Goal: Transaction & Acquisition: Purchase product/service

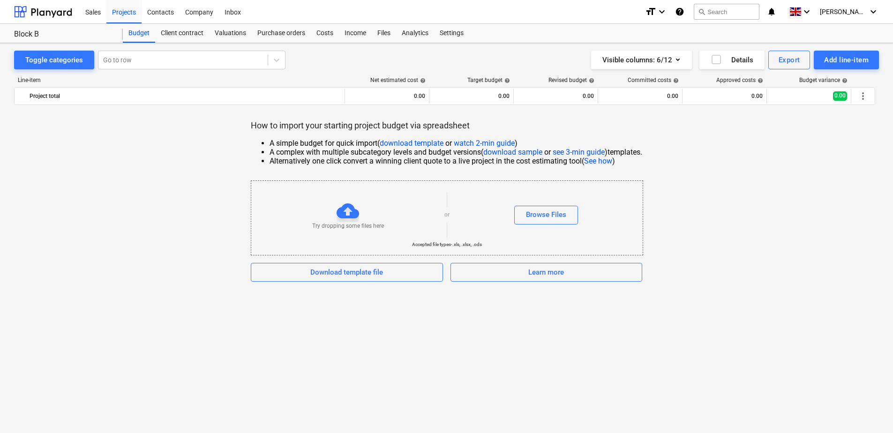
click at [482, 140] on link "watch 2-min guide" at bounding box center [484, 143] width 61 height 9
click at [539, 215] on div "Browse Files" at bounding box center [546, 215] width 40 height 12
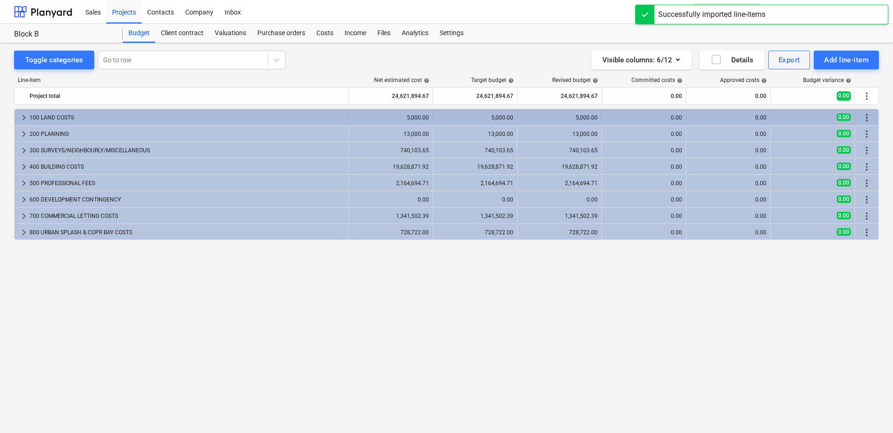
click at [22, 118] on span "keyboard_arrow_right" at bounding box center [23, 117] width 11 height 11
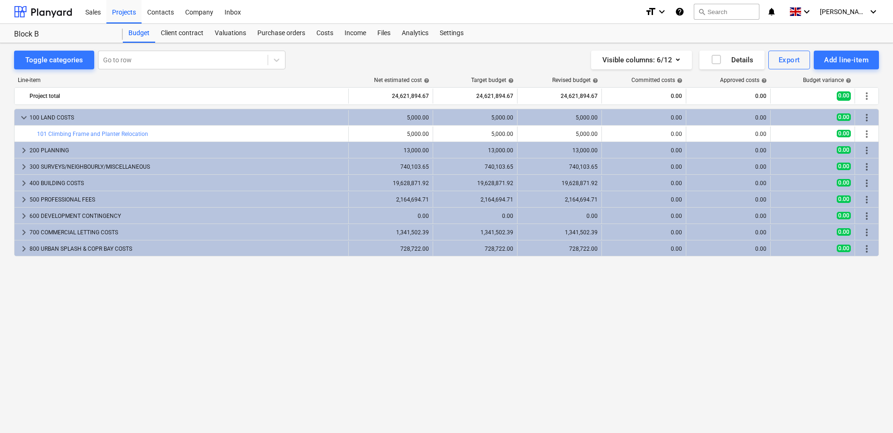
click at [22, 118] on span "keyboard_arrow_down" at bounding box center [23, 117] width 11 height 11
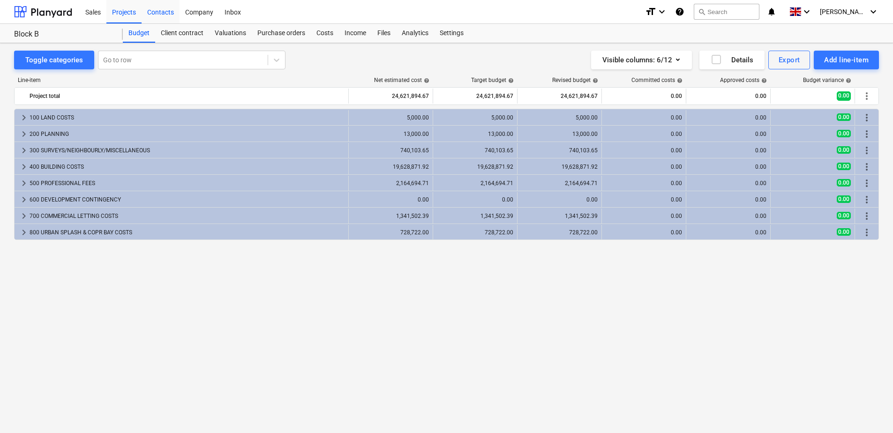
click at [168, 14] on div "Contacts" at bounding box center [161, 12] width 38 height 24
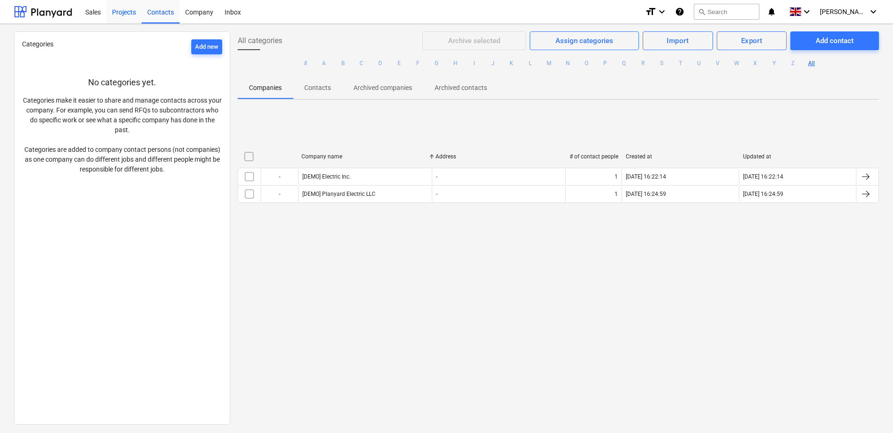
click at [126, 11] on div "Projects" at bounding box center [123, 12] width 35 height 24
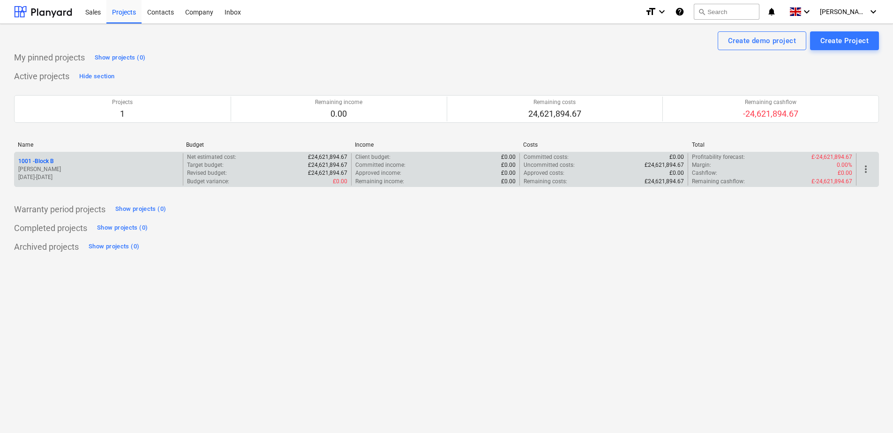
click at [49, 158] on p "1001 - Block B" at bounding box center [36, 162] width 36 height 8
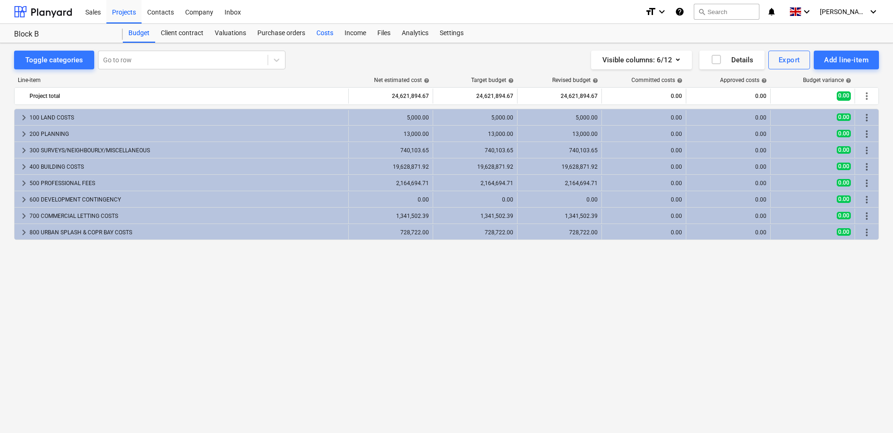
click at [324, 34] on div "Costs" at bounding box center [325, 33] width 28 height 19
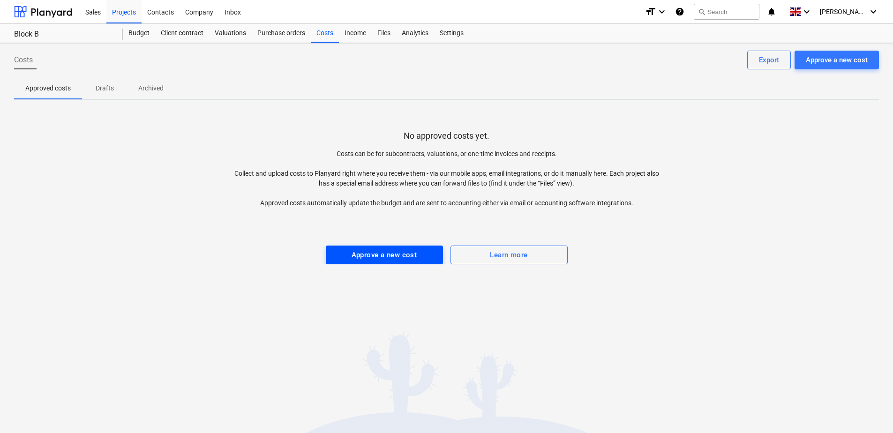
click at [408, 258] on div "Approve a new cost" at bounding box center [385, 255] width 66 height 12
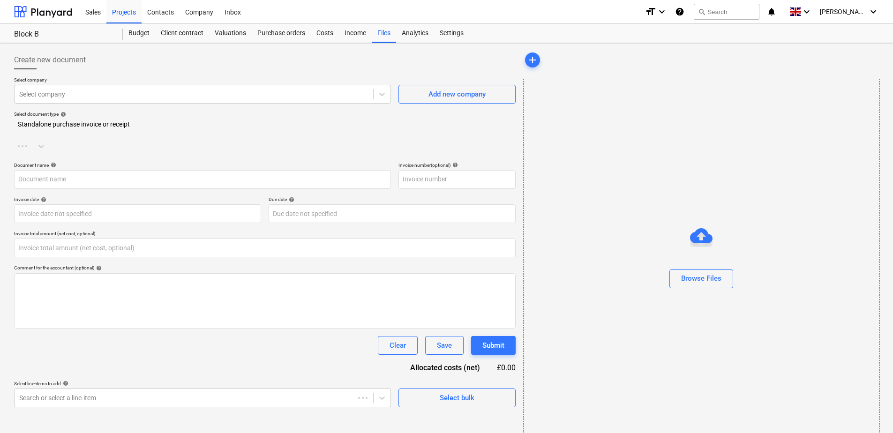
type input "0.00"
click at [145, 98] on div at bounding box center [193, 94] width 349 height 9
click at [450, 36] on div "Settings" at bounding box center [451, 33] width 35 height 19
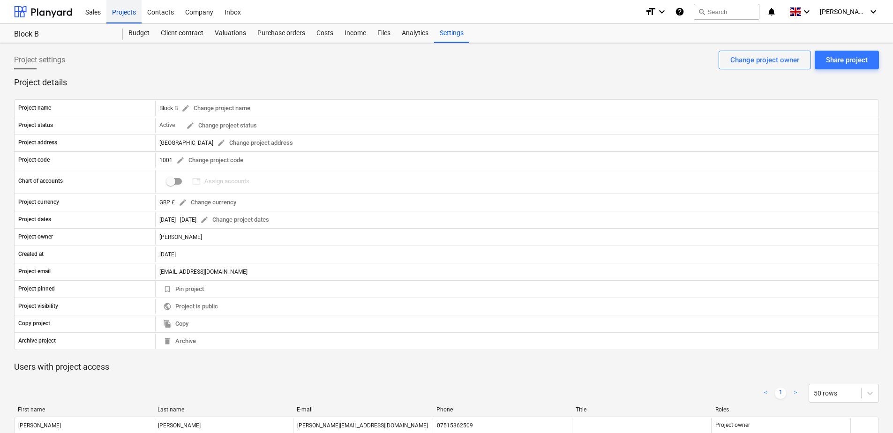
click at [130, 13] on div "Projects" at bounding box center [123, 12] width 35 height 24
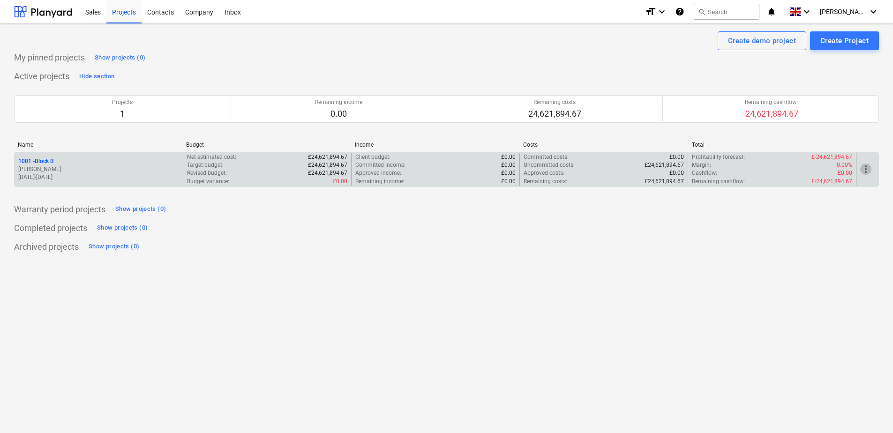
click at [863, 171] on span "more_vert" at bounding box center [866, 169] width 11 height 11
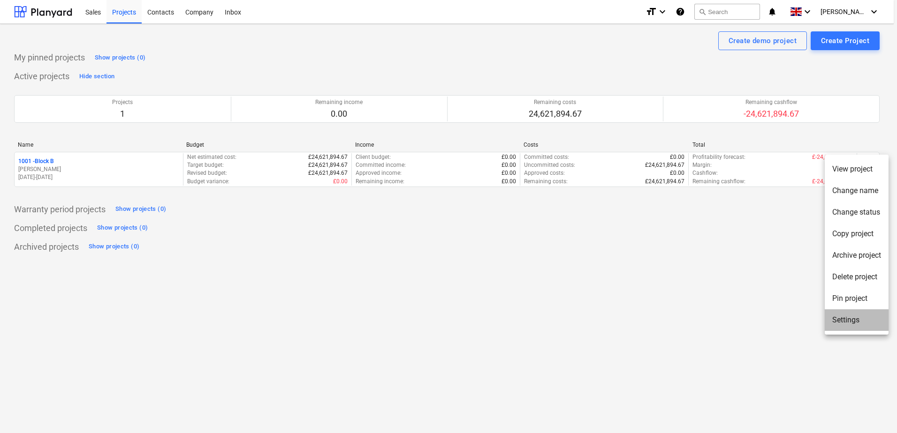
click at [854, 325] on li "Settings" at bounding box center [856, 321] width 64 height 22
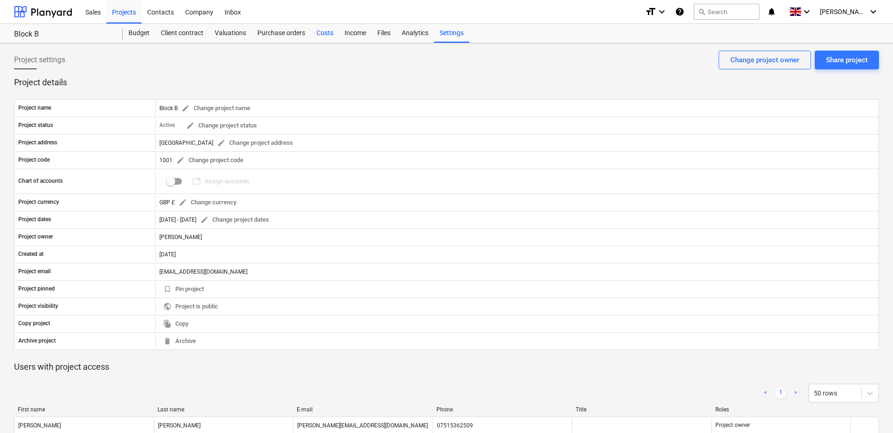
click at [328, 33] on div "Costs" at bounding box center [325, 33] width 28 height 19
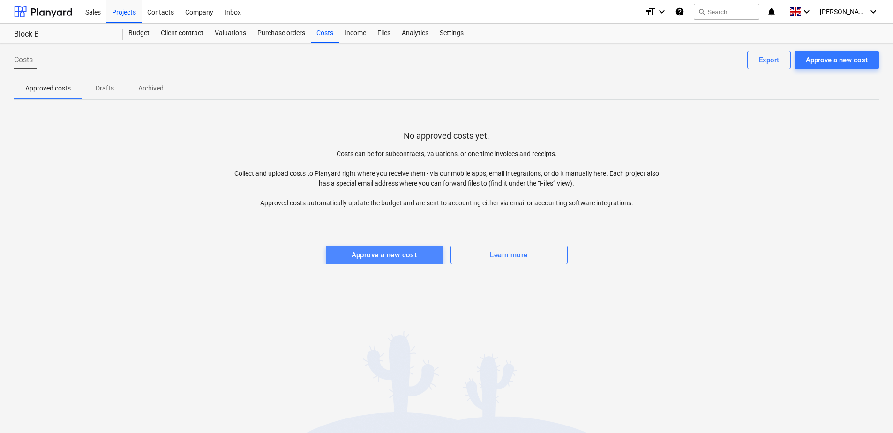
click at [391, 255] on div "Approve a new cost" at bounding box center [385, 255] width 66 height 12
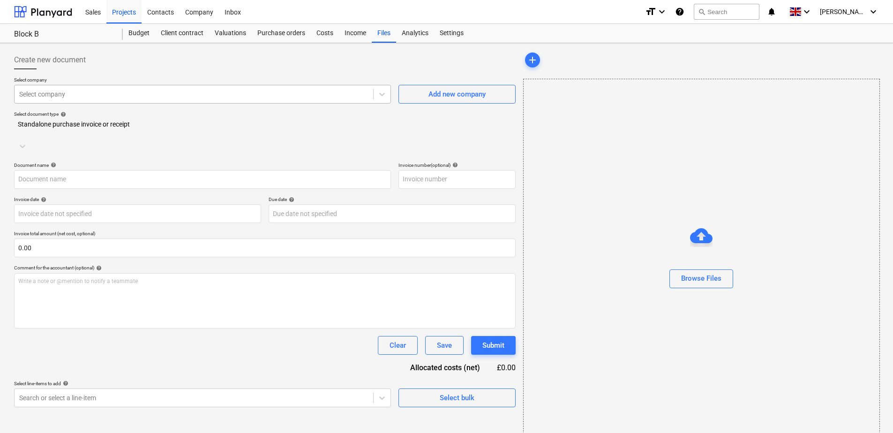
click at [261, 92] on div at bounding box center [193, 94] width 349 height 9
click at [446, 99] on div "Add new company" at bounding box center [457, 94] width 57 height 12
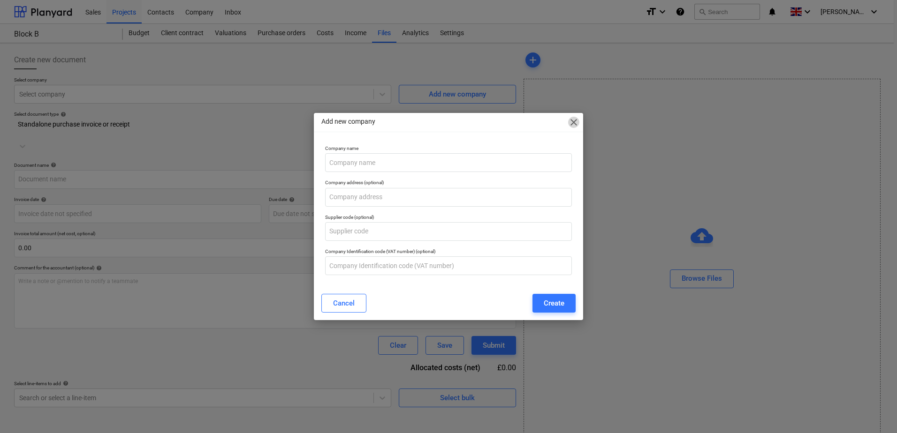
click at [576, 121] on span "close" at bounding box center [573, 122] width 11 height 11
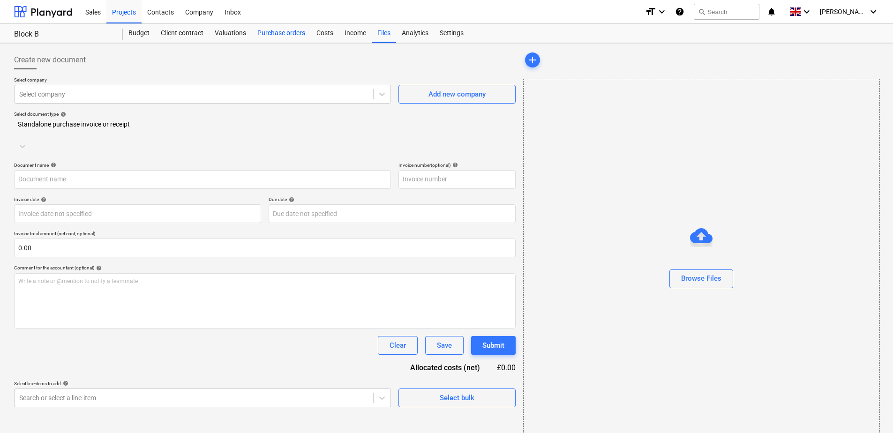
click at [286, 37] on div "Purchase orders" at bounding box center [281, 33] width 59 height 19
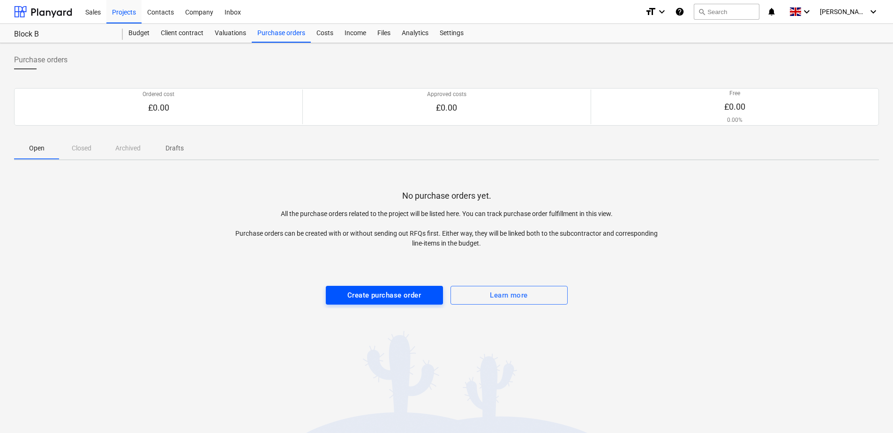
click at [376, 296] on div "Create purchase order" at bounding box center [384, 295] width 74 height 12
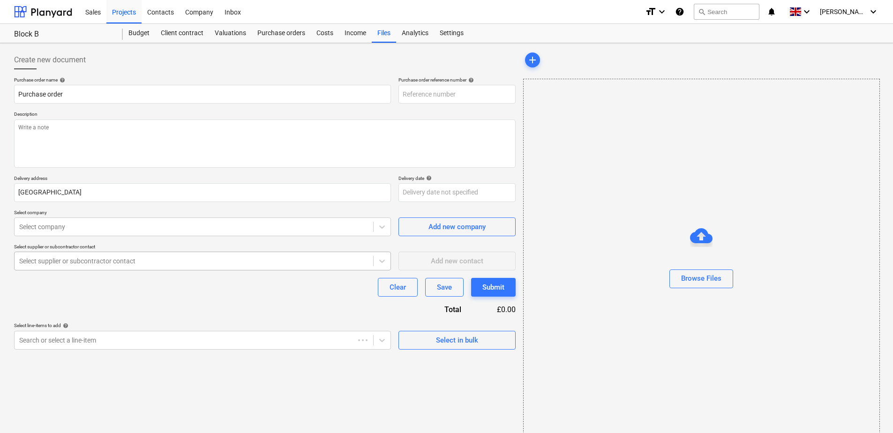
type textarea "x"
type input "1001-PO-001"
click at [77, 226] on div at bounding box center [193, 226] width 349 height 9
click at [429, 229] on div "Add new company" at bounding box center [457, 227] width 57 height 12
type textarea "x"
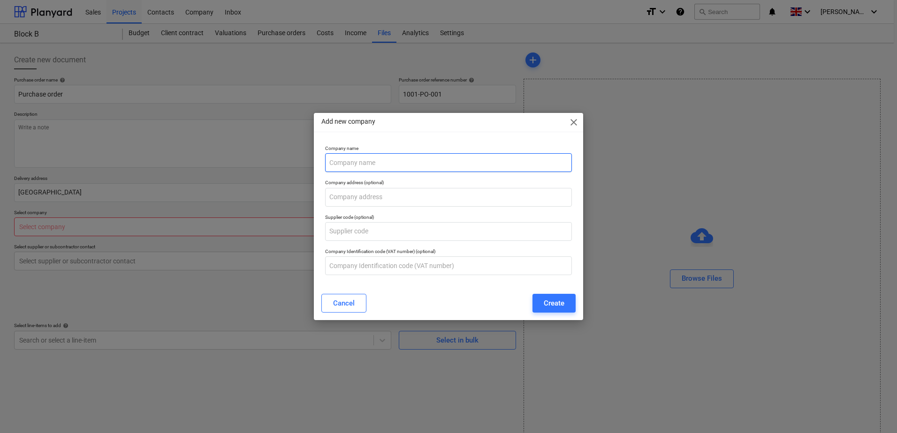
click at [408, 161] on input "text" at bounding box center [448, 162] width 247 height 19
type input "Shed KM"
click at [376, 199] on input "text" at bounding box center [448, 197] width 247 height 19
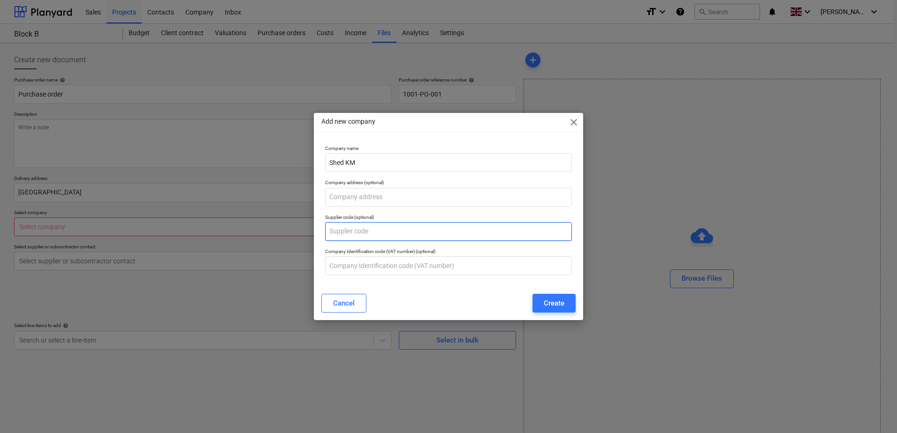
click at [332, 235] on input "text" at bounding box center [448, 231] width 247 height 19
click at [546, 300] on div "Create" at bounding box center [554, 303] width 21 height 12
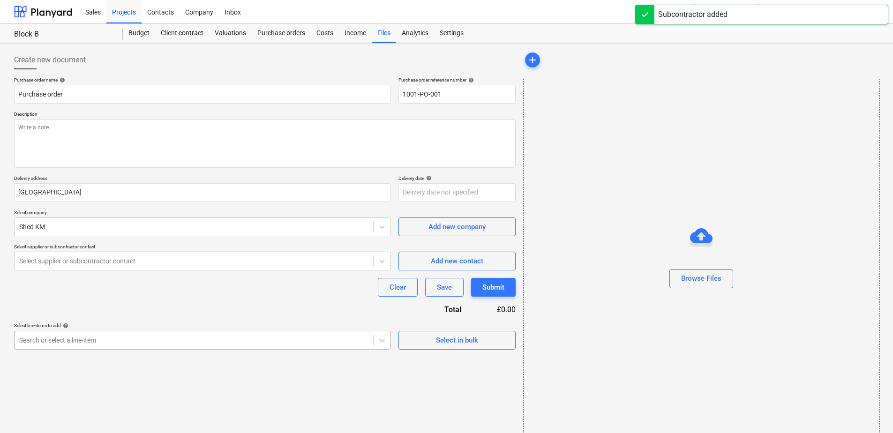
scroll to position [15, 0]
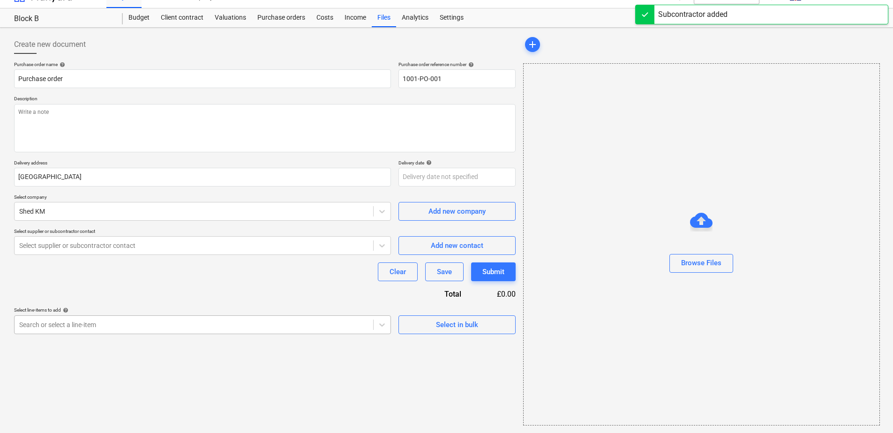
click at [140, 340] on body "Sales Projects Contacts Company Inbox format_size keyboard_arrow_down help sear…" at bounding box center [446, 206] width 893 height 442
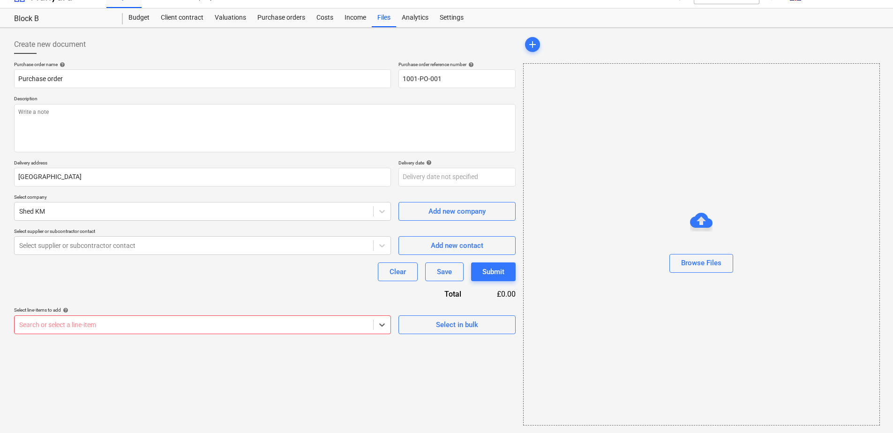
type textarea "x"
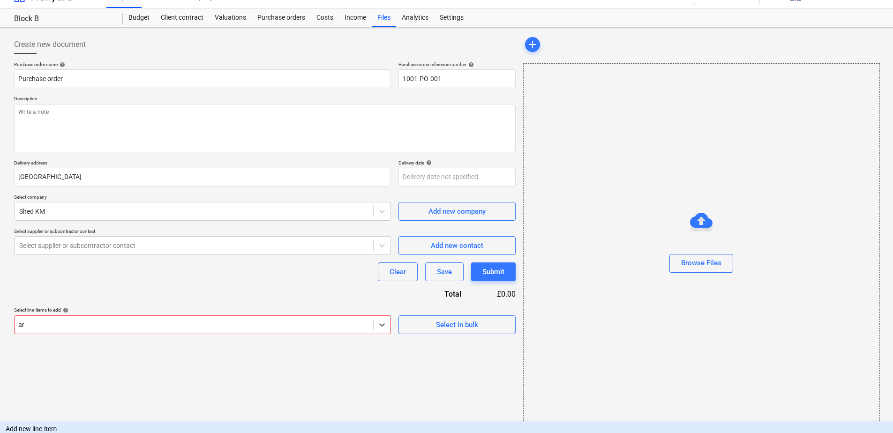
type input "arc"
click at [68, 422] on div "-- 501 Architect CMT" at bounding box center [446, 429] width 893 height 15
type textarea "x"
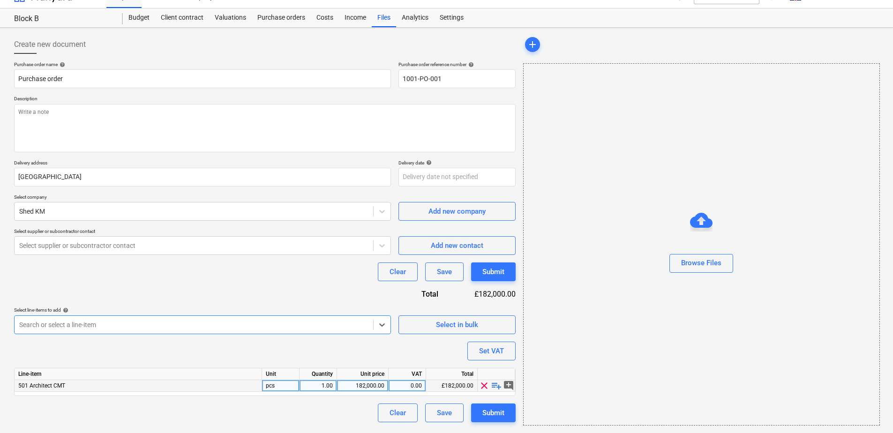
type textarea "x"
drag, startPoint x: 356, startPoint y: 387, endPoint x: 395, endPoint y: 387, distance: 38.5
click at [0, 0] on div "501 Architect CMT pcs 1.00 182,000.00 0.00 £182,000.00 clear playlist_add add_c…" at bounding box center [0, 0] width 0 height 0
drag, startPoint x: 395, startPoint y: 387, endPoint x: 305, endPoint y: 357, distance: 94.6
click at [305, 357] on div "Purchase order name help Purchase order Purchase order reference number help 10…" at bounding box center [265, 241] width 502 height 361
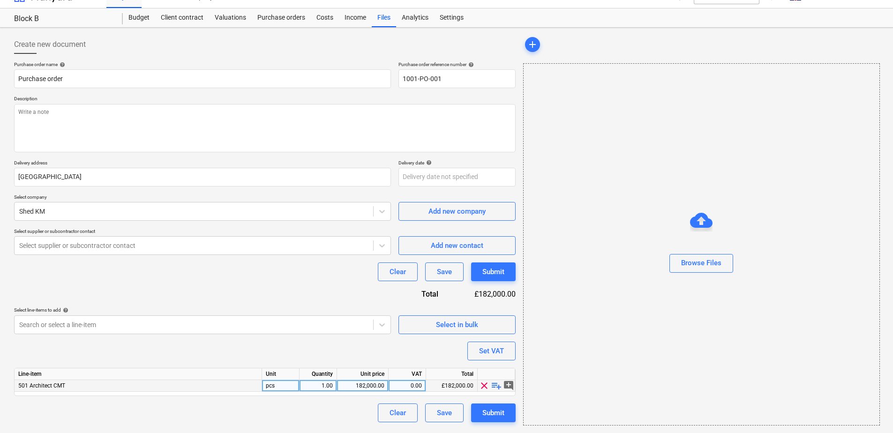
click at [358, 386] on div "182,000.00" at bounding box center [363, 386] width 44 height 12
click at [358, 386] on input "182000" at bounding box center [362, 385] width 51 height 11
type input "72000"
type textarea "x"
click at [374, 386] on div "72,000.00" at bounding box center [363, 386] width 44 height 12
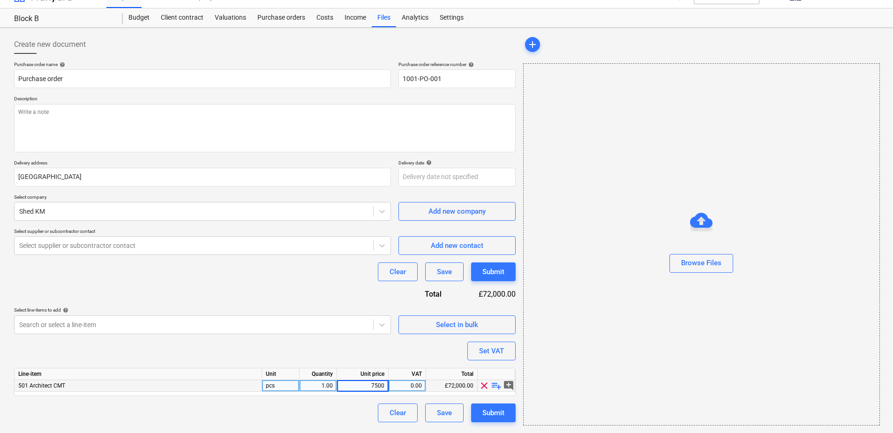
type input "75000"
click at [352, 358] on div "Purchase order name help Purchase order Purchase order reference number help 10…" at bounding box center [265, 241] width 502 height 361
type textarea "x"
click at [359, 364] on div "Purchase order name help Purchase order Purchase order reference number help 10…" at bounding box center [265, 241] width 502 height 361
click at [392, 418] on div "Clear" at bounding box center [398, 413] width 16 height 12
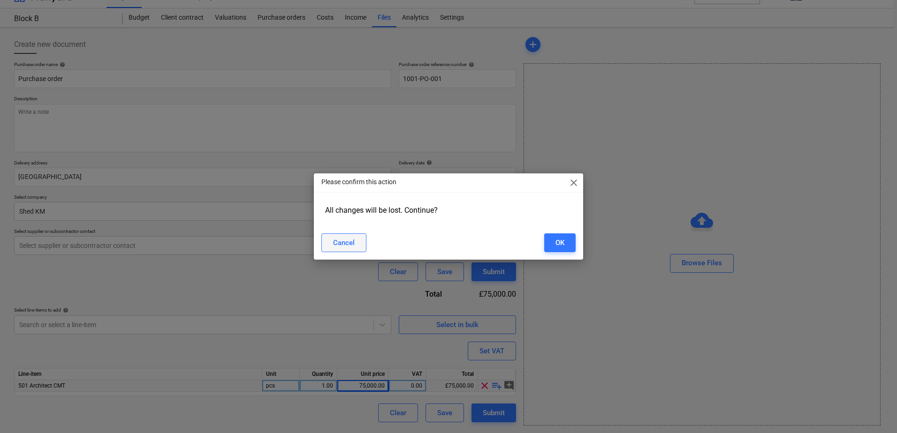
click at [347, 246] on div "Cancel" at bounding box center [344, 243] width 22 height 12
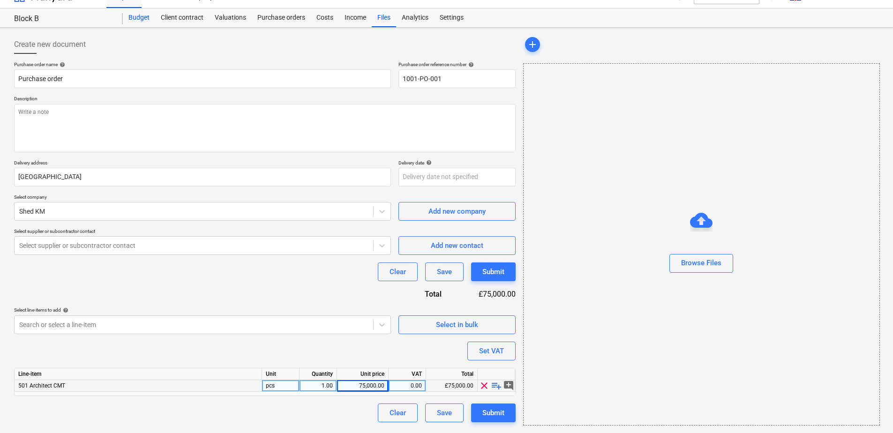
drag, startPoint x: 145, startPoint y: 18, endPoint x: 148, endPoint y: 27, distance: 9.8
click at [145, 18] on div "Budget" at bounding box center [139, 17] width 32 height 19
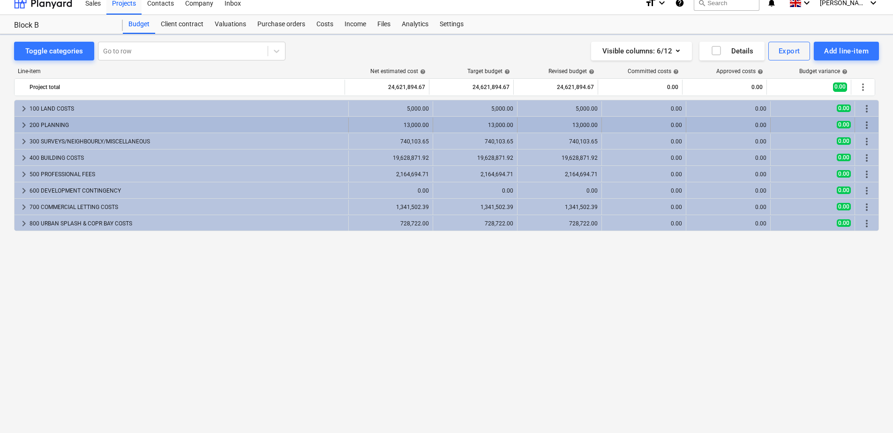
scroll to position [9, 0]
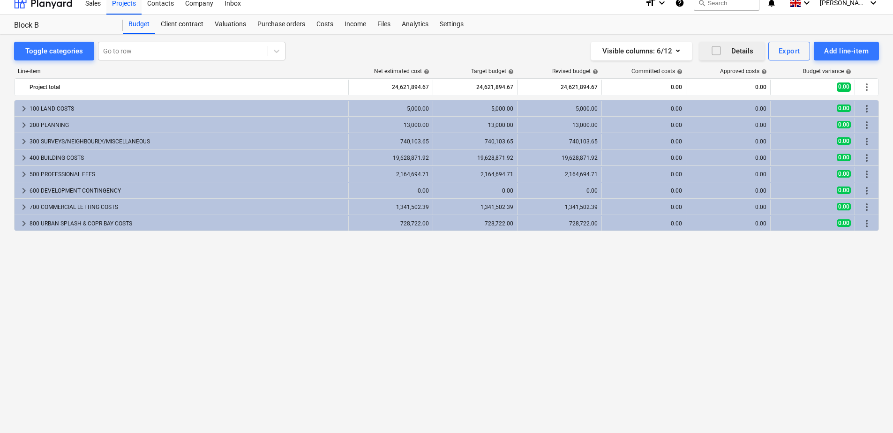
click at [719, 51] on icon "button" at bounding box center [716, 50] width 11 height 11
click at [717, 51] on icon "button" at bounding box center [716, 50] width 6 height 5
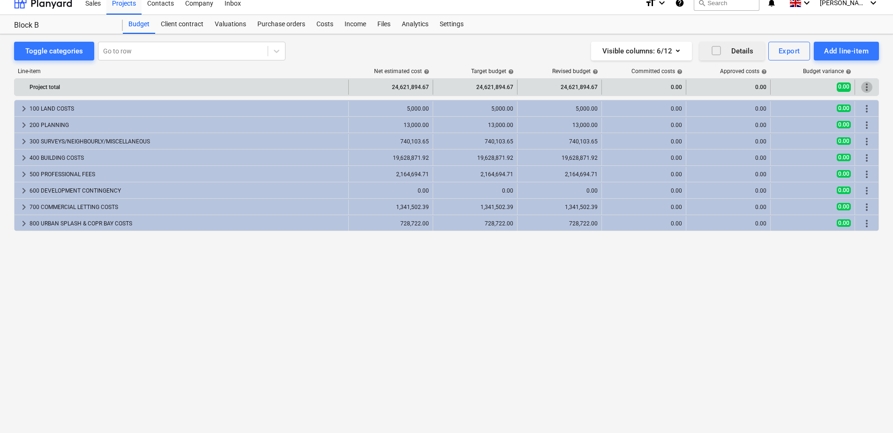
click at [872, 88] on span "more_vert" at bounding box center [866, 87] width 11 height 11
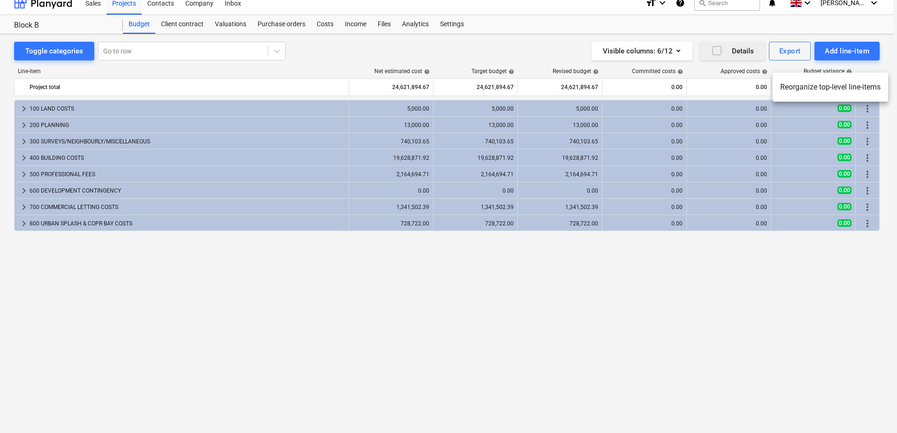
click at [841, 261] on div at bounding box center [448, 216] width 897 height 433
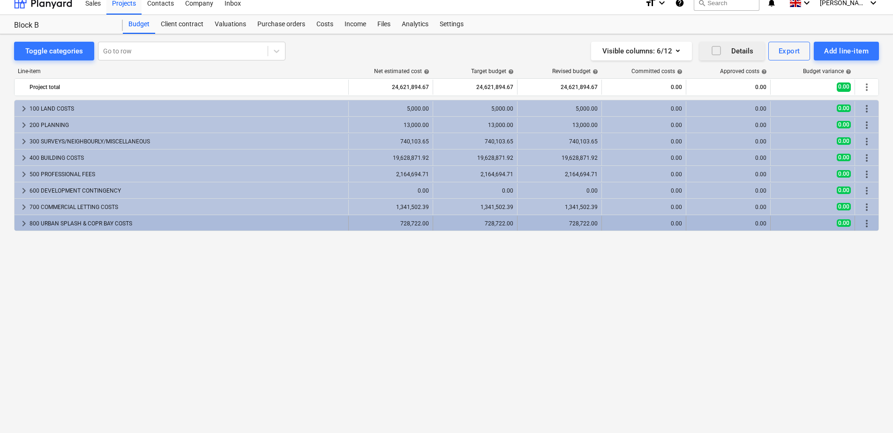
click at [865, 224] on span "more_vert" at bounding box center [866, 223] width 11 height 11
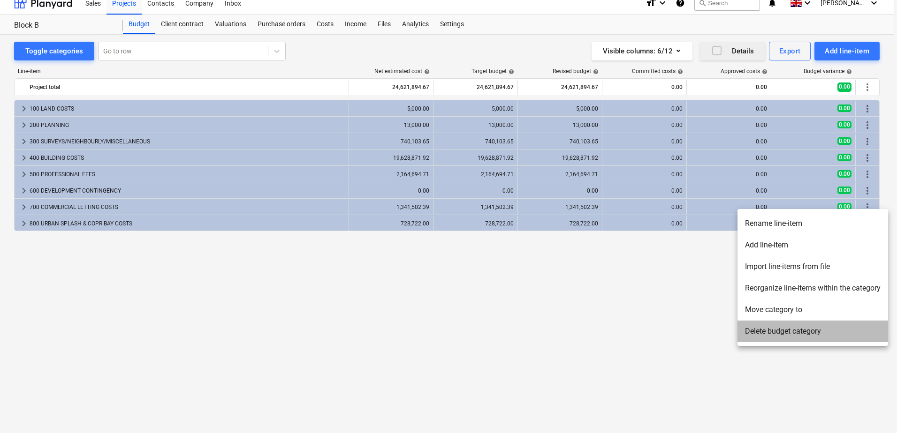
click at [776, 331] on li "Delete budget category" at bounding box center [812, 332] width 151 height 22
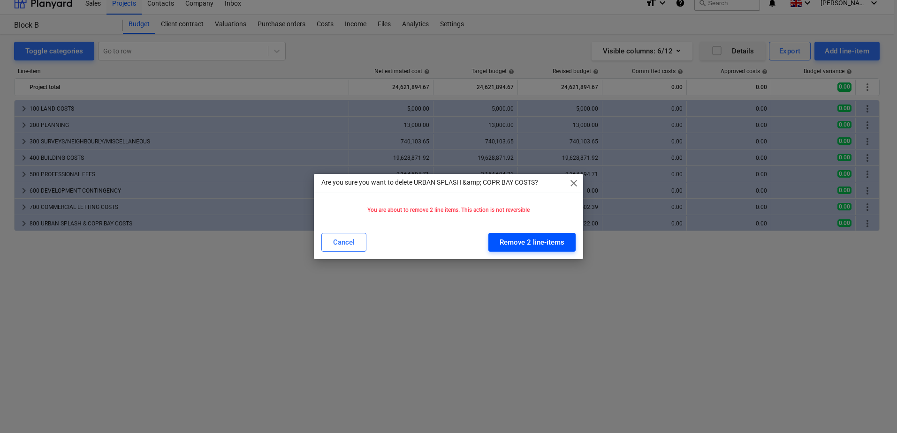
click at [529, 239] on div "Remove 2 line-items" at bounding box center [531, 242] width 65 height 12
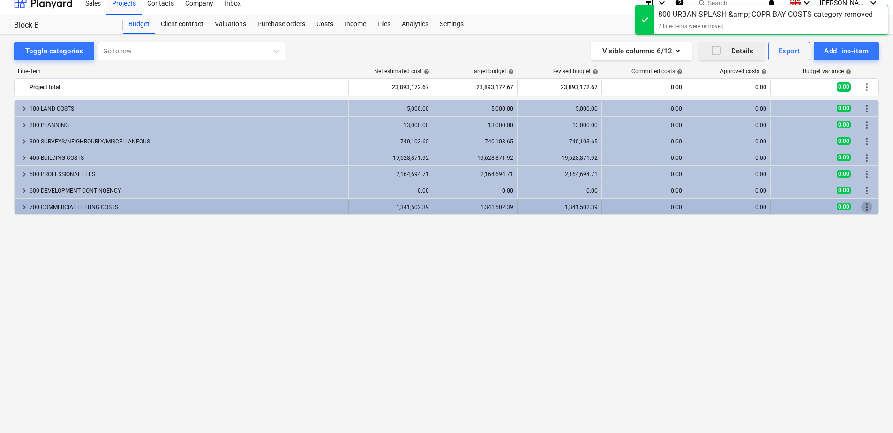
click at [865, 210] on span "more_vert" at bounding box center [866, 207] width 11 height 11
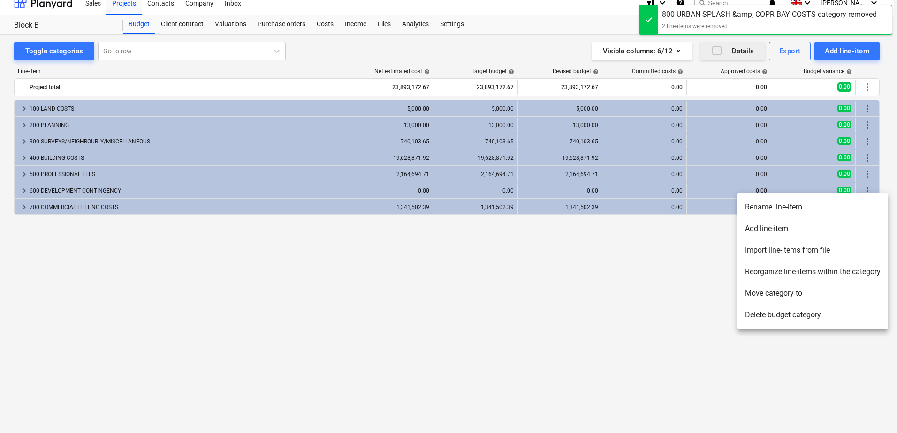
click at [788, 314] on li "Delete budget category" at bounding box center [812, 315] width 151 height 22
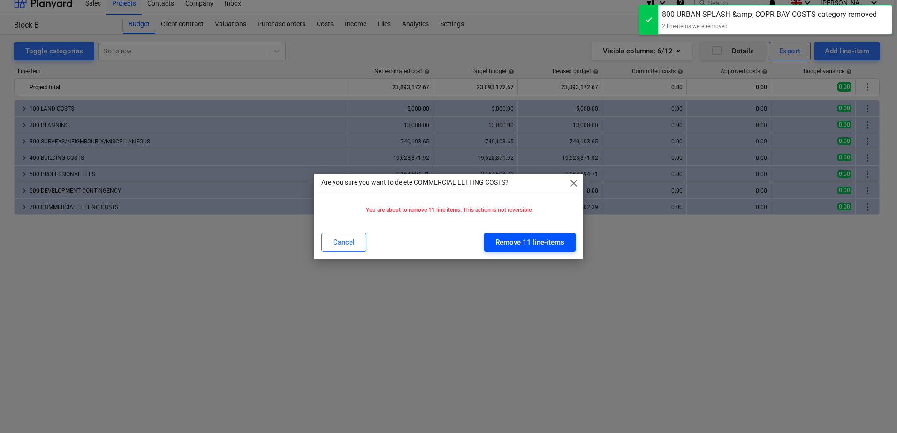
click at [519, 241] on div "Remove 11 line-items" at bounding box center [529, 242] width 69 height 12
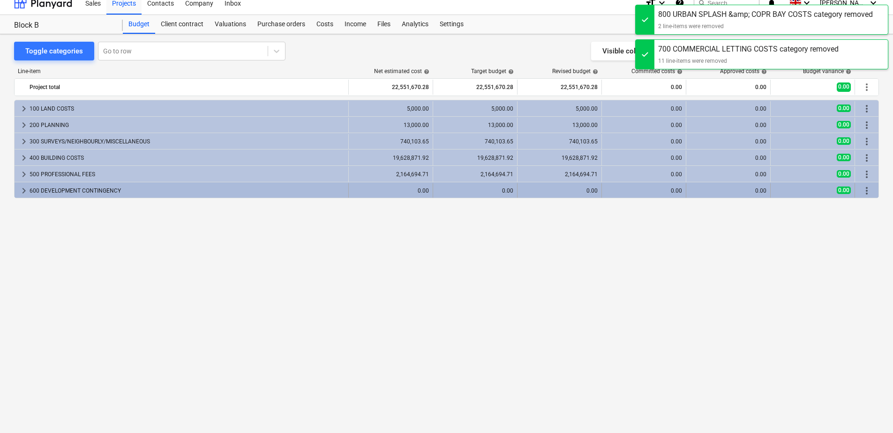
click at [868, 191] on span "more_vert" at bounding box center [866, 190] width 11 height 11
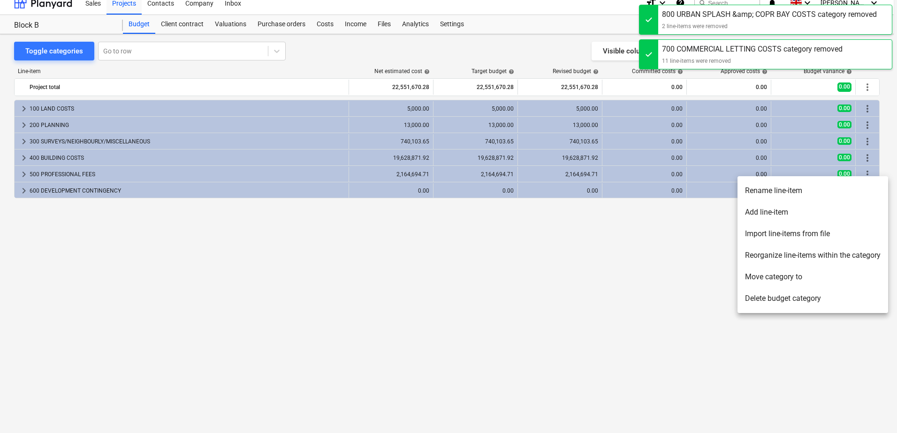
click at [749, 294] on li "Delete budget category" at bounding box center [812, 299] width 151 height 22
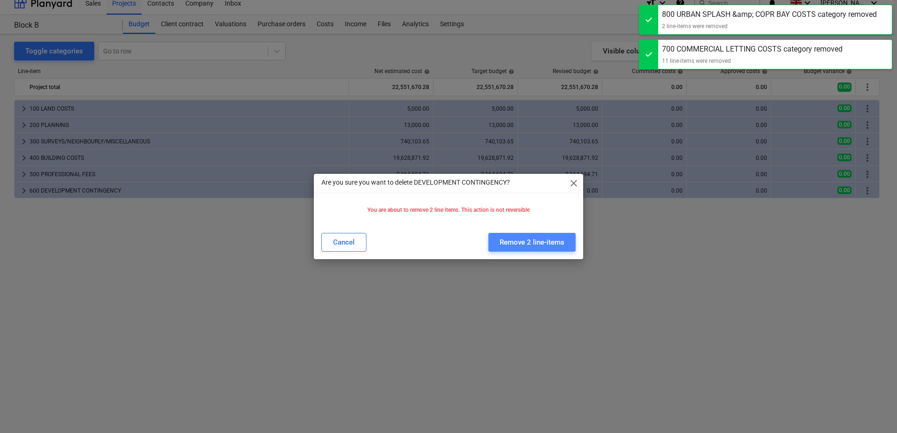
click at [538, 244] on div "Remove 2 line-items" at bounding box center [531, 242] width 65 height 12
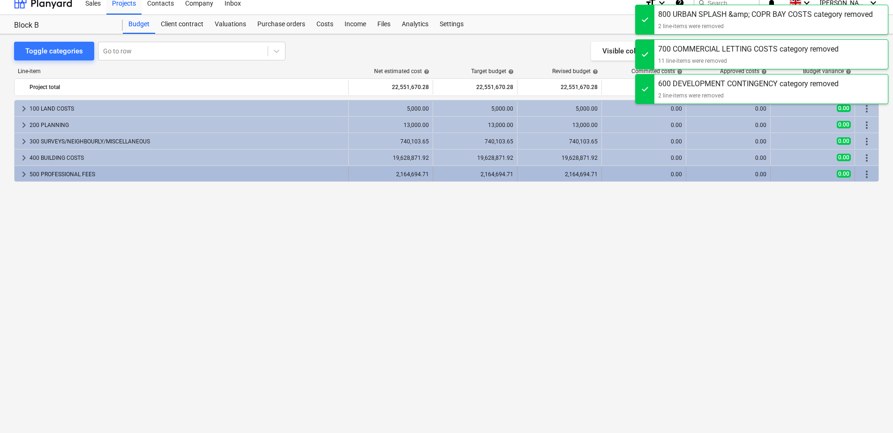
click at [867, 177] on span "more_vert" at bounding box center [866, 174] width 11 height 11
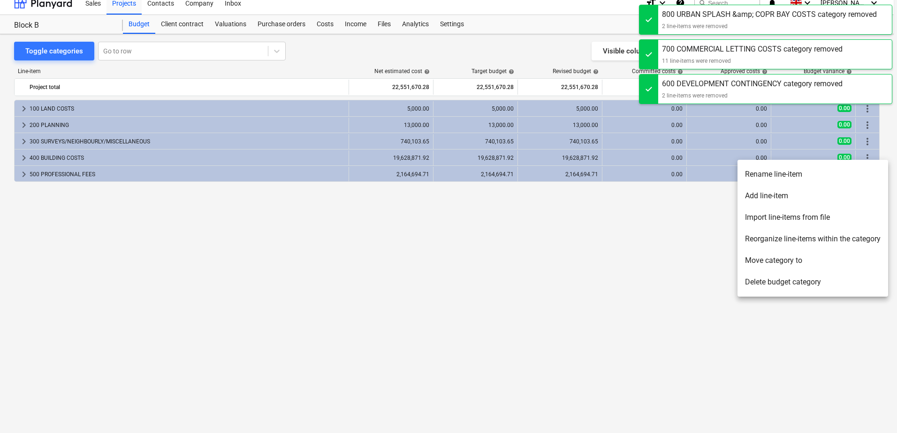
drag, startPoint x: 768, startPoint y: 280, endPoint x: 777, endPoint y: 276, distance: 9.4
click at [768, 280] on li "Delete budget category" at bounding box center [812, 283] width 151 height 22
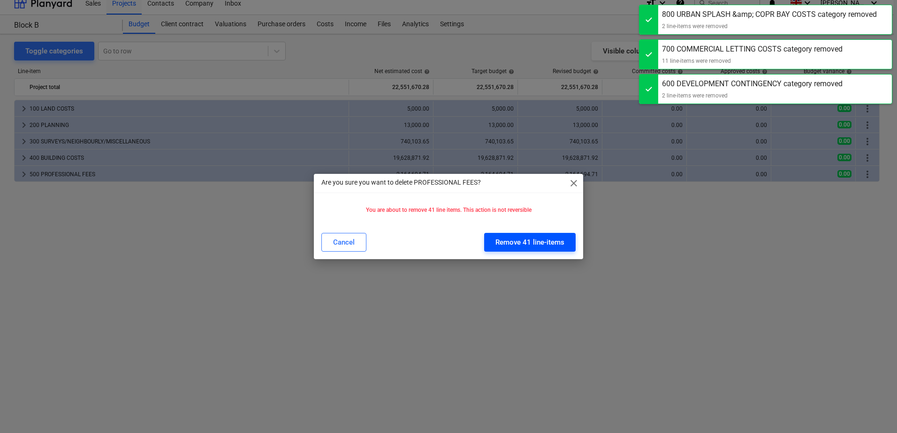
click at [528, 244] on div "Remove 41 line-items" at bounding box center [529, 242] width 69 height 12
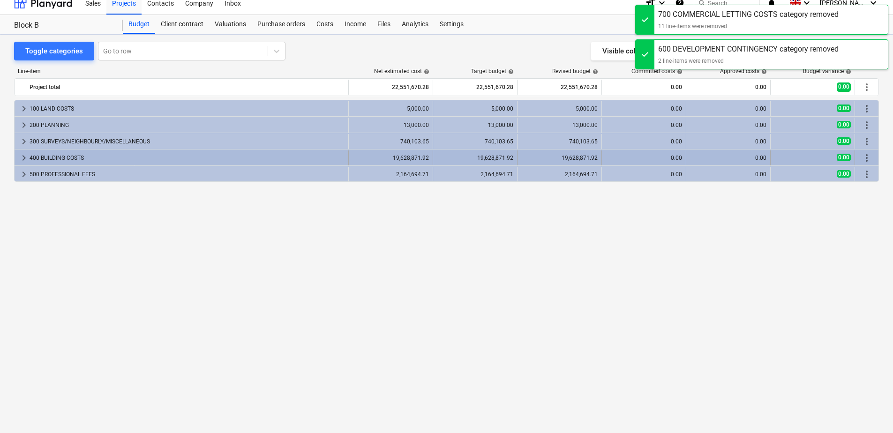
click at [866, 160] on span "more_vert" at bounding box center [866, 157] width 11 height 11
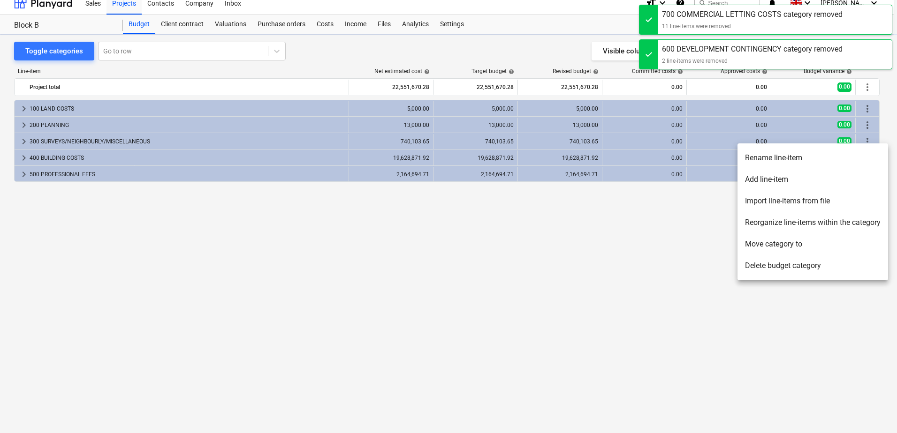
click at [786, 264] on li "Delete budget category" at bounding box center [812, 266] width 151 height 22
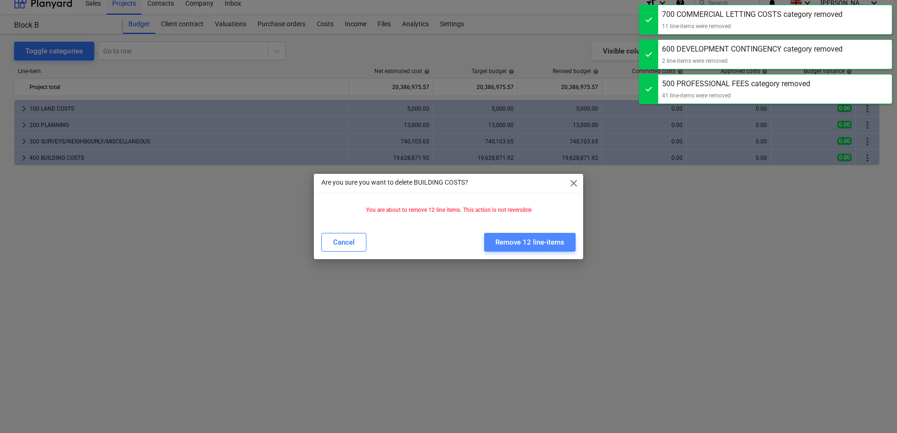
click at [524, 241] on div "Remove 12 line-items" at bounding box center [529, 242] width 69 height 12
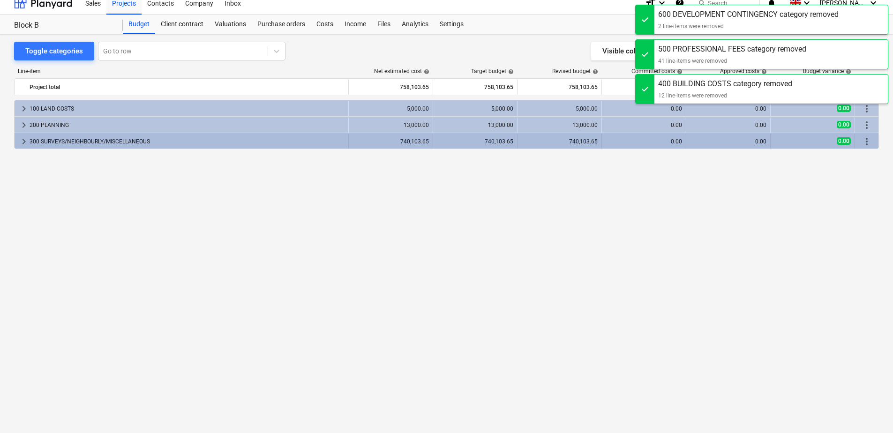
click at [870, 142] on span "more_vert" at bounding box center [866, 141] width 11 height 11
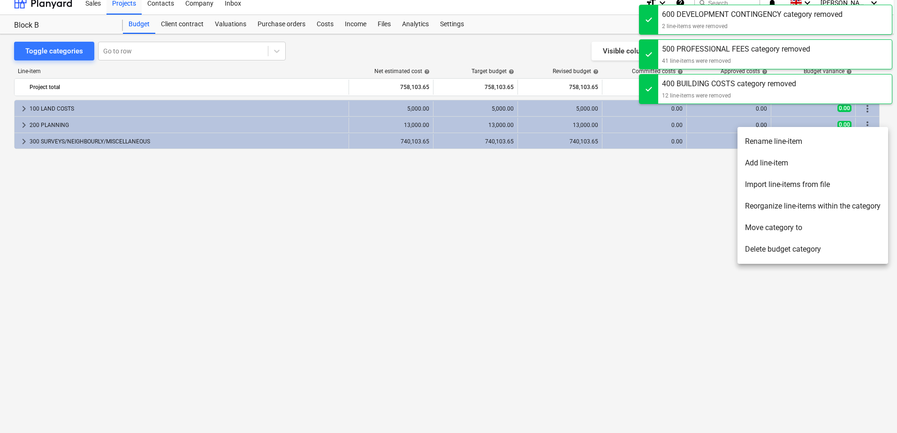
click at [761, 248] on li "Delete budget category" at bounding box center [812, 250] width 151 height 22
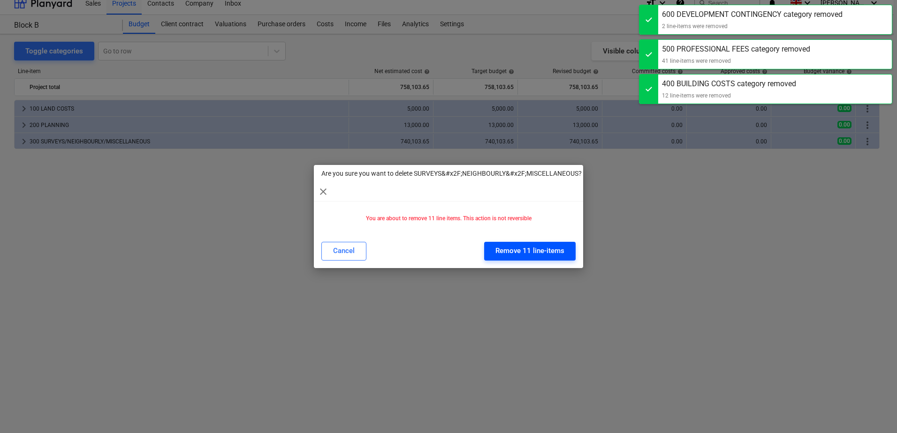
click at [535, 256] on div "Remove 11 line-items" at bounding box center [529, 251] width 69 height 12
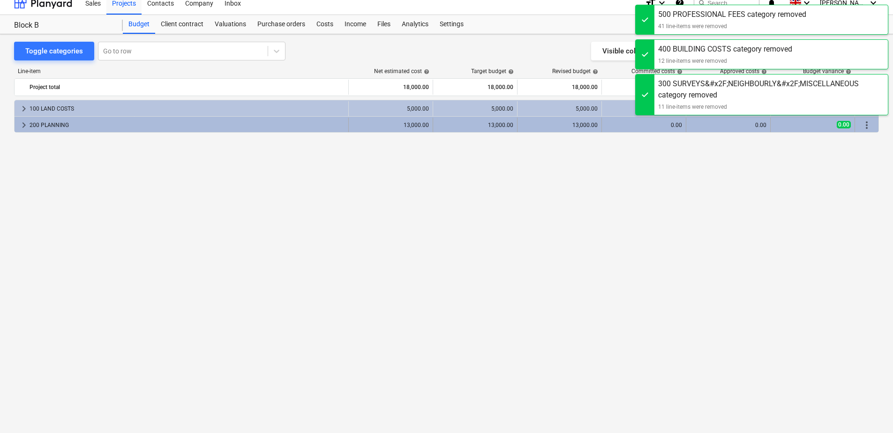
click at [867, 125] on span "more_vert" at bounding box center [866, 125] width 11 height 11
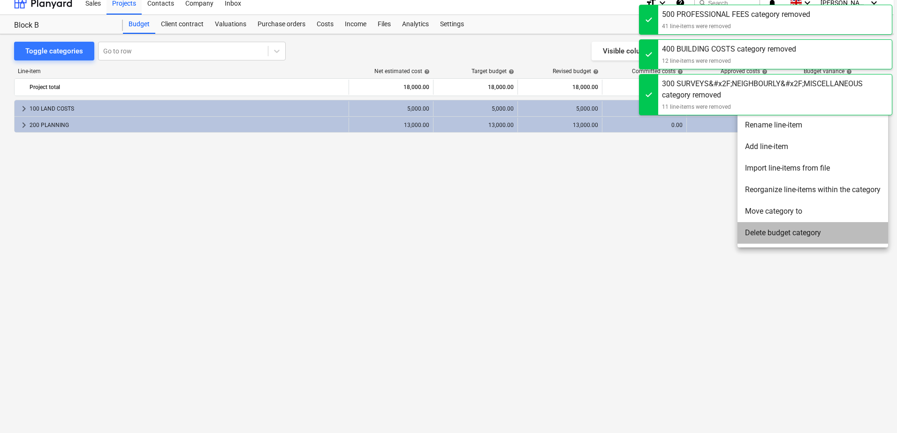
click at [763, 230] on li "Delete budget category" at bounding box center [812, 233] width 151 height 22
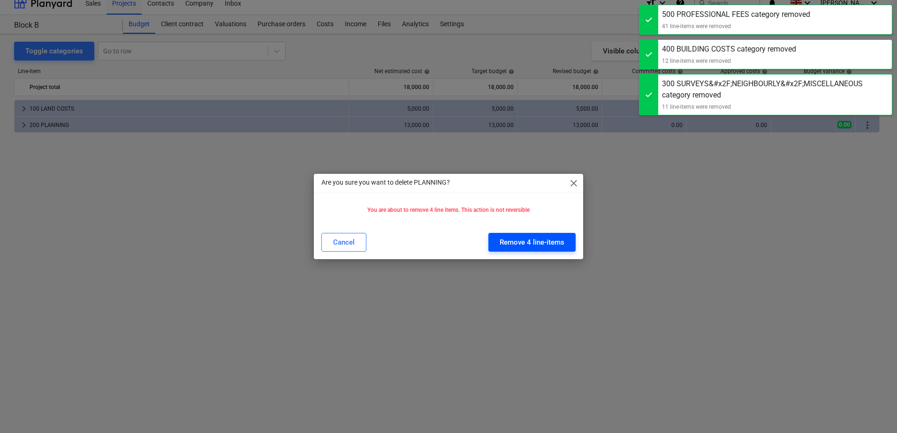
click at [554, 241] on div "Remove 4 line-items" at bounding box center [531, 242] width 65 height 12
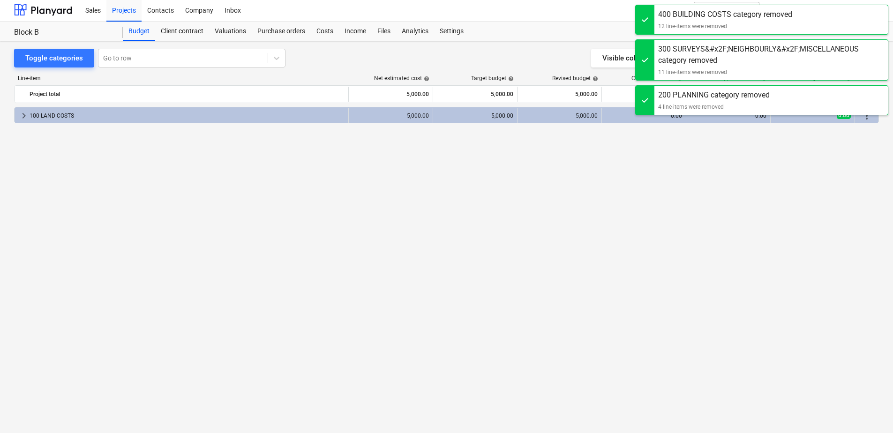
scroll to position [0, 0]
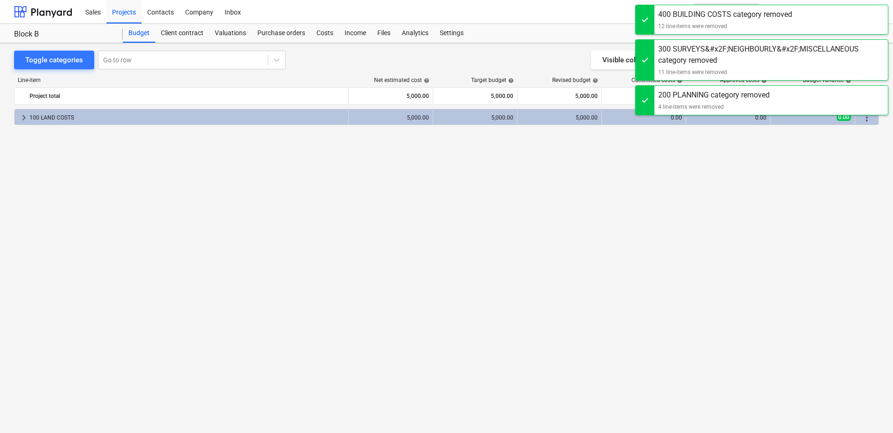
click at [802, 210] on div "keyboard_arrow_right 100 LAND COSTS 5,000.00 5,000.00 5,000.00 0.00 0.00 0.00 m…" at bounding box center [446, 252] width 865 height 286
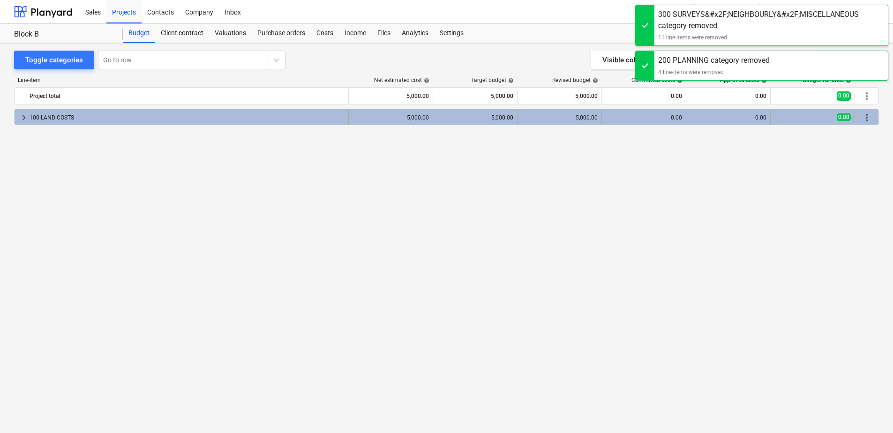
click at [864, 116] on span "more_vert" at bounding box center [866, 117] width 11 height 11
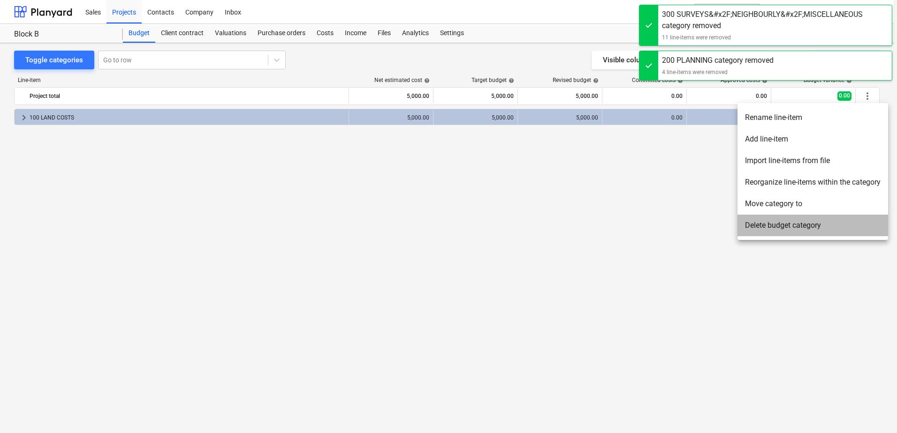
click at [791, 225] on li "Delete budget category" at bounding box center [812, 226] width 151 height 22
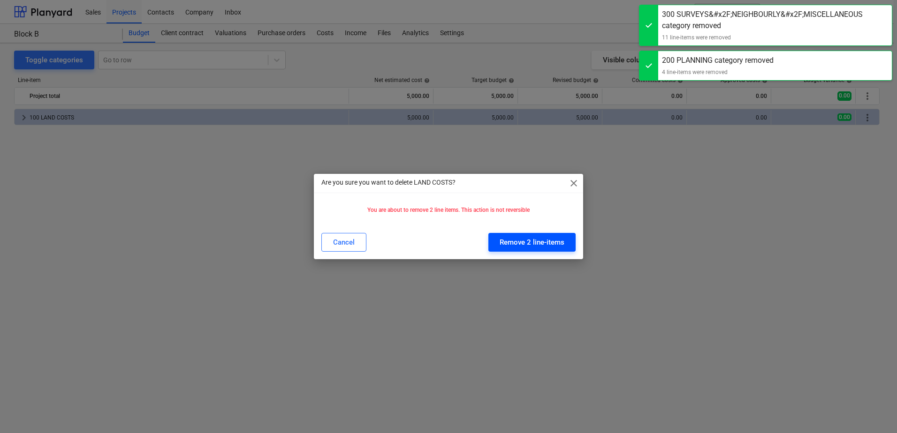
click at [559, 244] on div "Remove 2 line-items" at bounding box center [531, 242] width 65 height 12
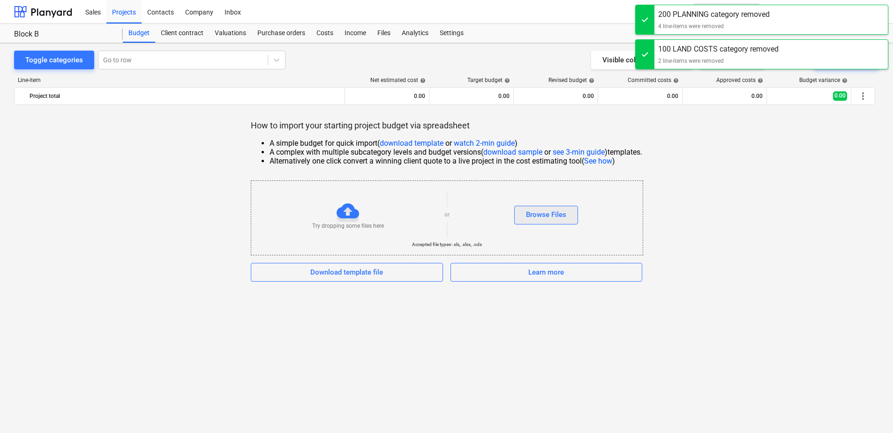
click at [537, 216] on div "Browse Files" at bounding box center [546, 215] width 40 height 12
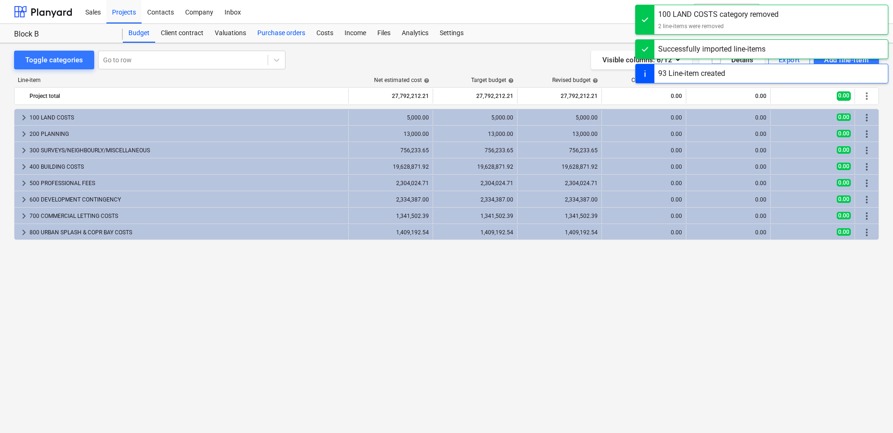
click at [291, 32] on div "Purchase orders" at bounding box center [281, 33] width 59 height 19
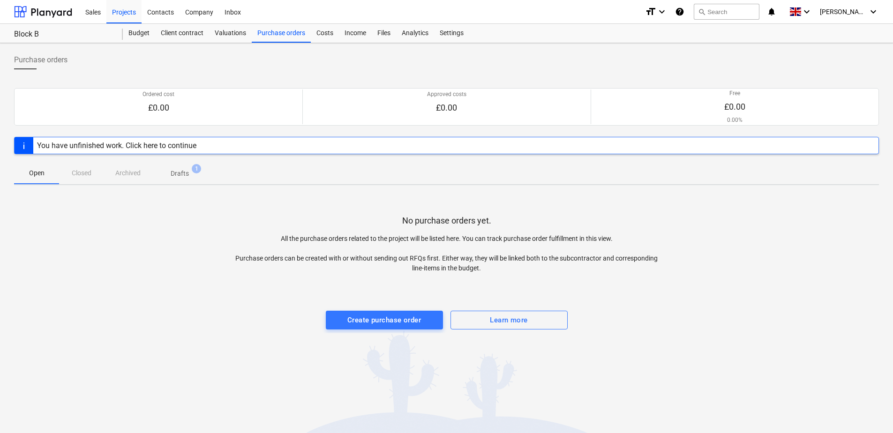
click at [200, 148] on div "You have unfinished work. Click here to continue" at bounding box center [116, 145] width 167 height 16
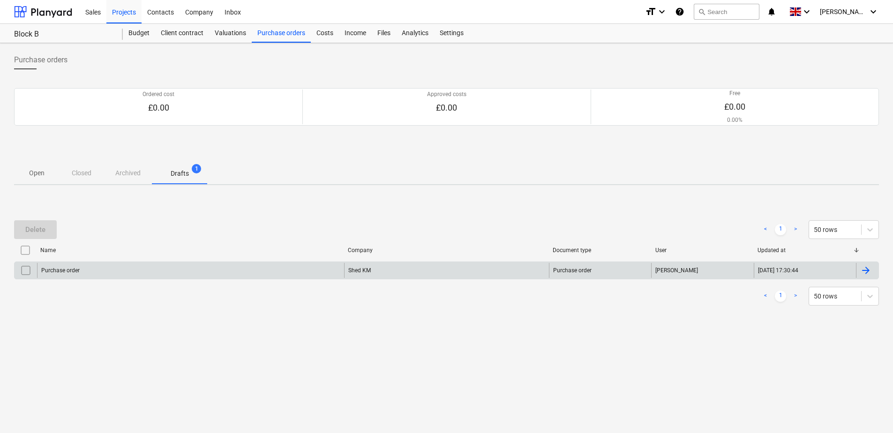
click at [302, 270] on div "Purchase order" at bounding box center [190, 270] width 307 height 15
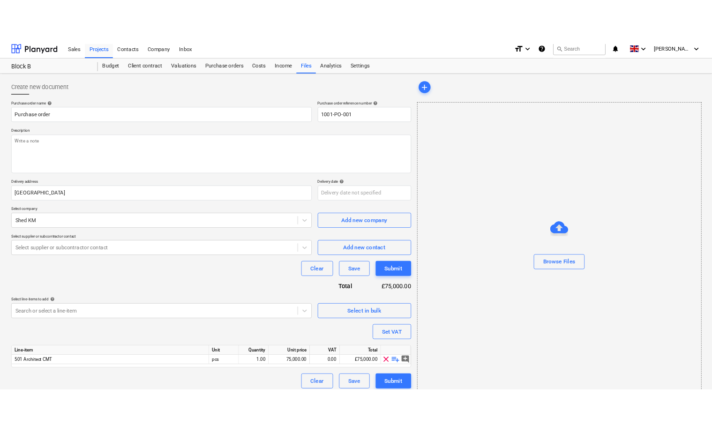
scroll to position [15, 0]
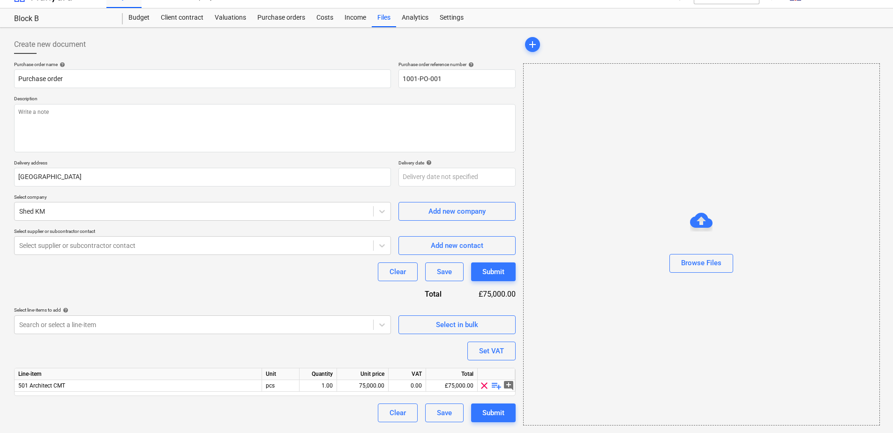
click at [136, 393] on div "Line-item Unit Quantity Unit price VAT Total 501 Architect CMT pcs 1.00 75,000.…" at bounding box center [265, 382] width 502 height 28
click at [152, 389] on div "501 Architect CMT" at bounding box center [139, 386] width 248 height 12
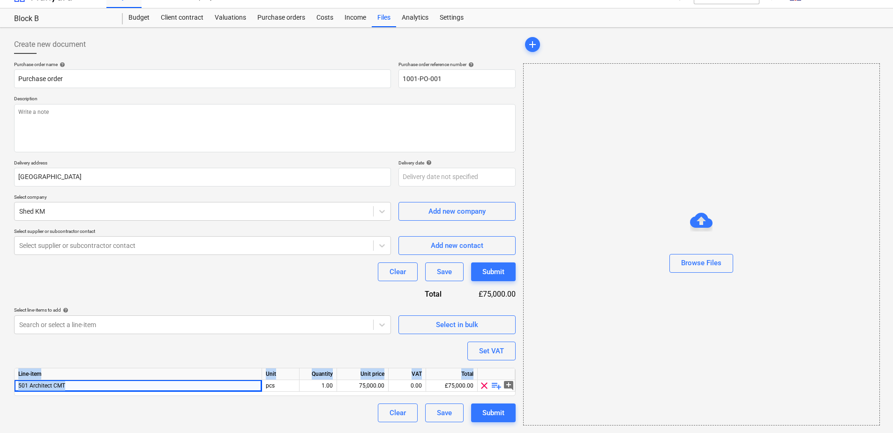
drag, startPoint x: 96, startPoint y: 386, endPoint x: -1, endPoint y: 383, distance: 96.7
click at [0, 383] on html "Sales Projects Contacts Company Inbox format_size keyboard_arrow_down help sear…" at bounding box center [446, 206] width 893 height 442
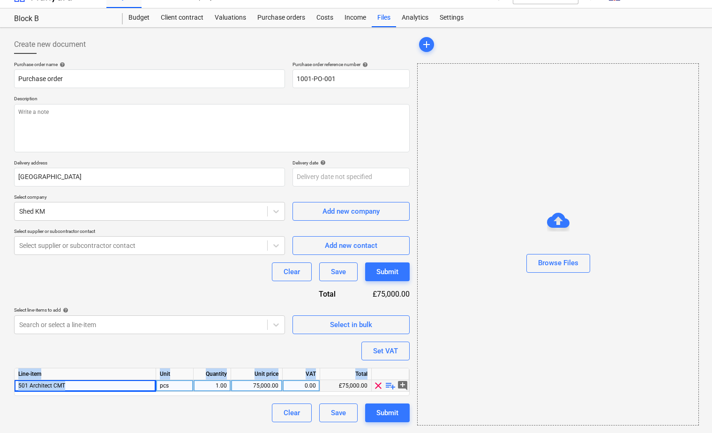
click at [75, 384] on div "501 Architect CMT" at bounding box center [86, 386] width 142 height 12
click at [378, 387] on span "clear" at bounding box center [378, 385] width 11 height 11
type textarea "x"
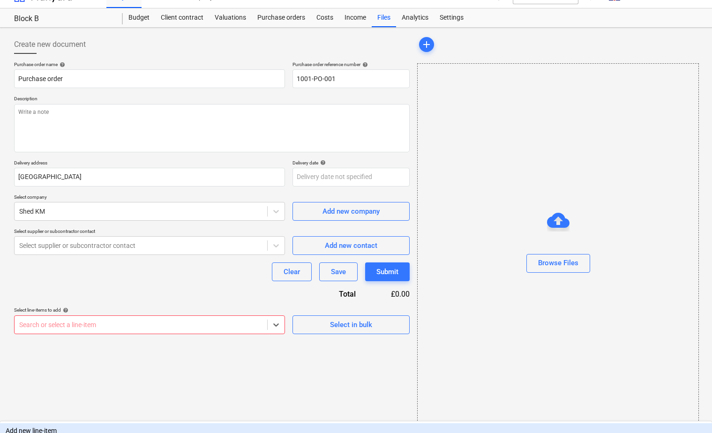
click at [87, 325] on div at bounding box center [140, 324] width 243 height 9
type input "arc"
click at [99, 422] on div "-- 501 Architect inc Façade Eng (ShedKM)" at bounding box center [356, 429] width 712 height 15
type textarea "x"
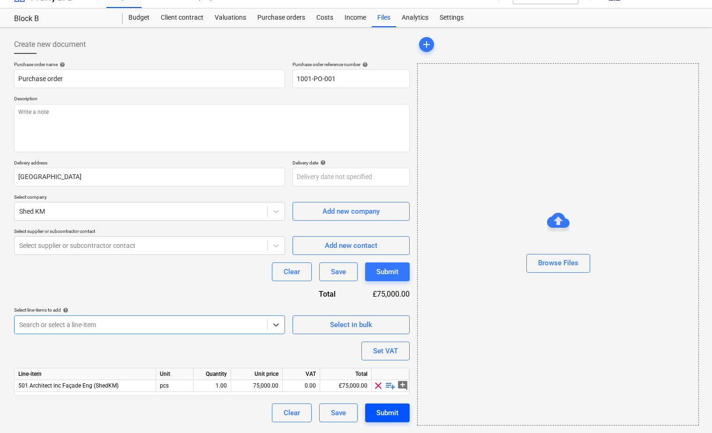
click at [380, 413] on div "Submit" at bounding box center [388, 413] width 22 height 12
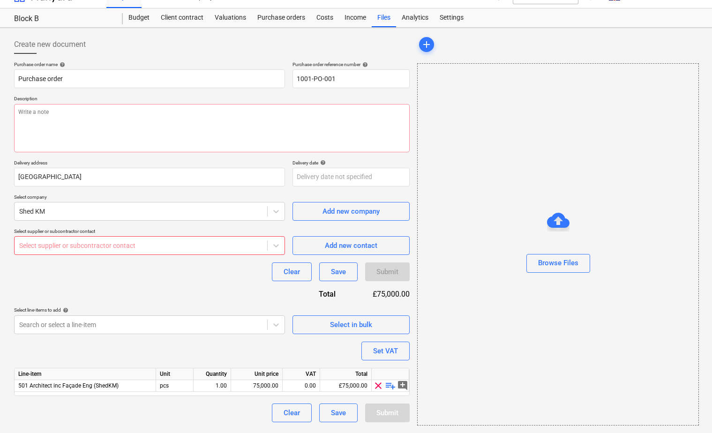
type textarea "x"
click at [66, 241] on div at bounding box center [140, 245] width 243 height 9
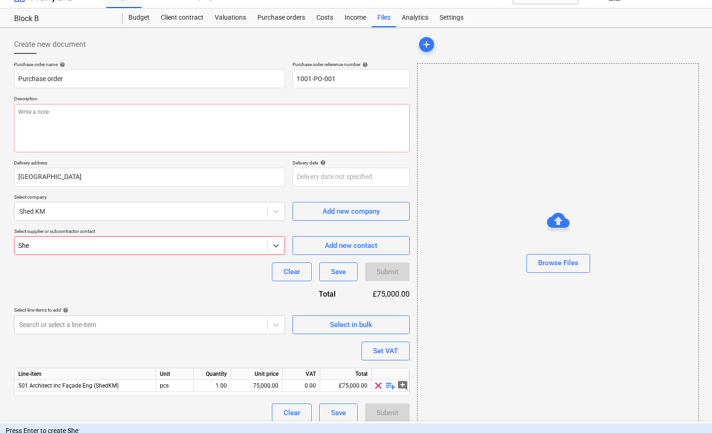
type input "Shed"
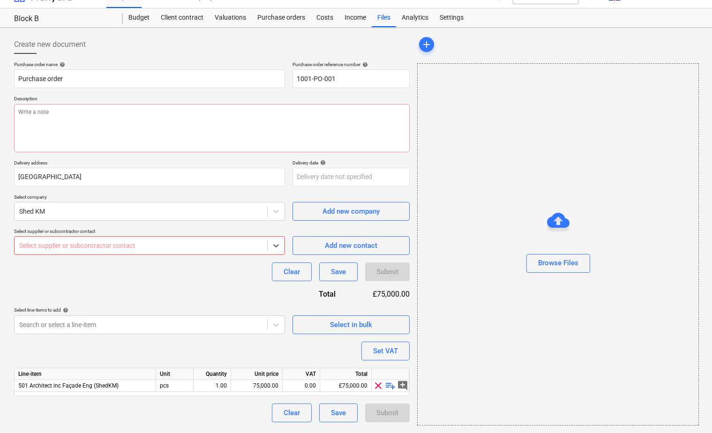
drag, startPoint x: 93, startPoint y: 245, endPoint x: -11, endPoint y: 250, distance: 103.8
click at [0, 250] on html "Sales Projects Contacts Company Inbox format_size keyboard_arrow_down help sear…" at bounding box center [356, 206] width 712 height 442
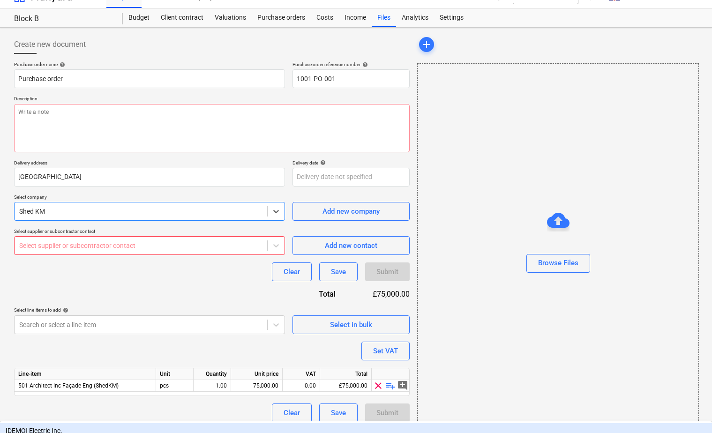
drag, startPoint x: 53, startPoint y: 209, endPoint x: 3, endPoint y: 209, distance: 50.2
click at [3, 209] on div "Create new document Purchase order name help Purchase order Purchase order refe…" at bounding box center [356, 231] width 712 height 406
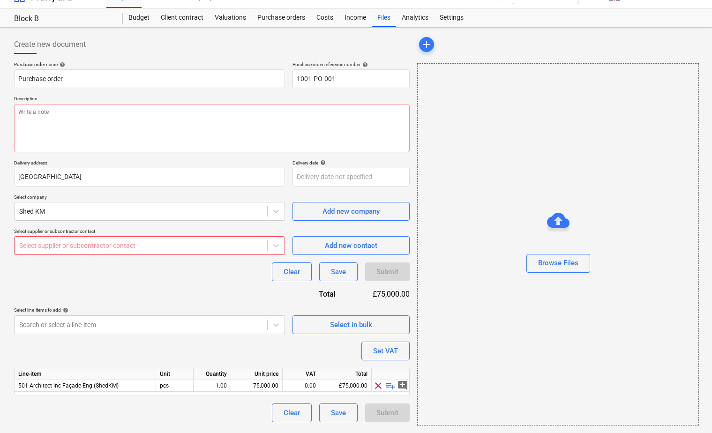
click at [59, 286] on div "Purchase order name help Purchase order Purchase order reference number help 10…" at bounding box center [212, 241] width 396 height 361
click at [60, 246] on div at bounding box center [140, 245] width 243 height 9
click at [274, 250] on icon at bounding box center [276, 245] width 9 height 9
click at [277, 247] on icon at bounding box center [277, 246] width 6 height 3
click at [237, 244] on div at bounding box center [140, 245] width 243 height 9
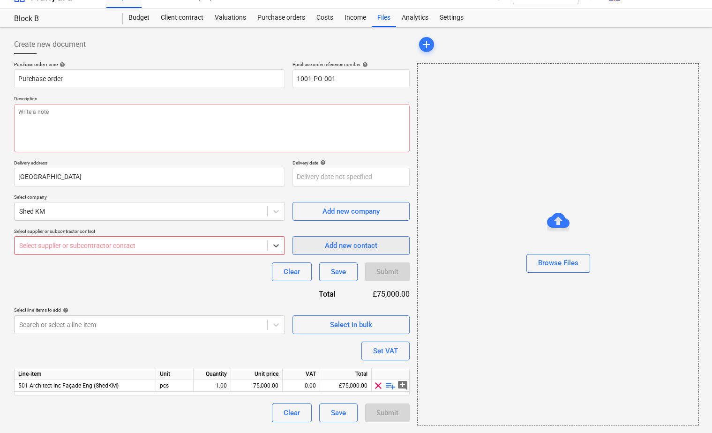
click at [317, 244] on span "Add new contact" at bounding box center [351, 246] width 94 height 12
type textarea "x"
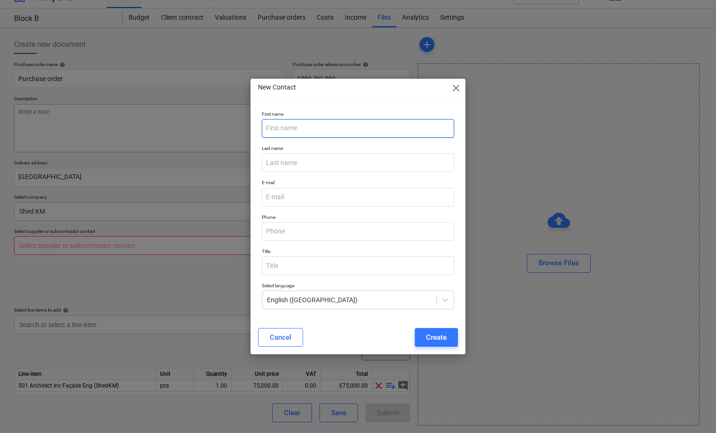
click at [283, 128] on input "text" at bounding box center [358, 128] width 192 height 19
click at [401, 127] on input "Tes" at bounding box center [358, 128] width 192 height 19
type input "test"
click at [443, 341] on div "Create" at bounding box center [436, 338] width 21 height 12
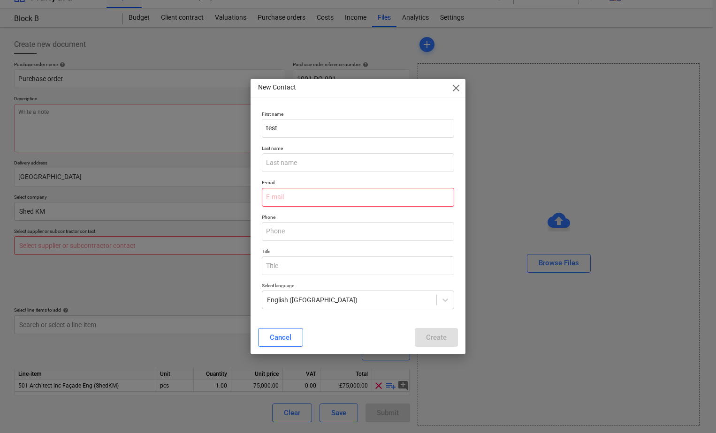
click at [295, 199] on input "email" at bounding box center [358, 197] width 192 height 19
type input "[PERSON_NAME][EMAIL_ADDRESS][DOMAIN_NAME]"
type input "[PERSON_NAME]"
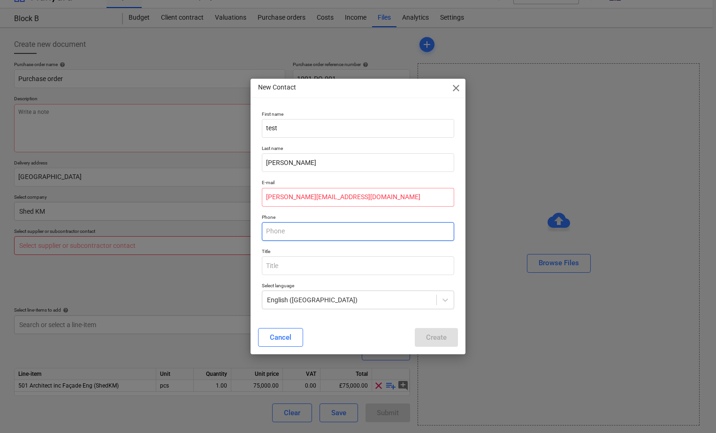
type input "07515362509"
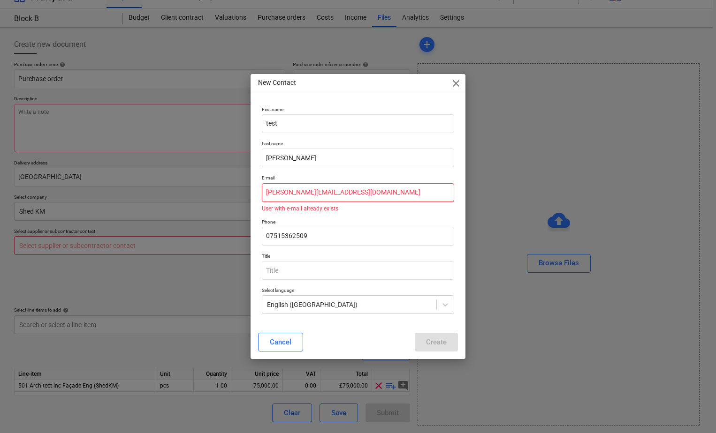
drag, startPoint x: 362, startPoint y: 191, endPoint x: 254, endPoint y: 195, distance: 107.5
click at [254, 195] on div "First name test Last name [PERSON_NAME] E-mail [PERSON_NAME][EMAIL_ADDRESS][DOM…" at bounding box center [357, 214] width 215 height 223
click at [353, 197] on input "[PERSON_NAME][EMAIL_ADDRESS][DOMAIN_NAME]" at bounding box center [358, 192] width 192 height 19
drag, startPoint x: 333, startPoint y: 194, endPoint x: 279, endPoint y: 194, distance: 53.9
click at [279, 194] on input "[PERSON_NAME][EMAIL_ADDRESS][DOMAIN_NAME]" at bounding box center [358, 192] width 192 height 19
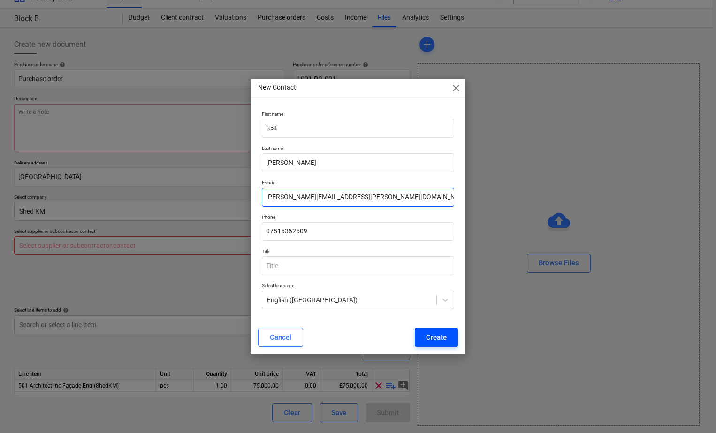
type input "[PERSON_NAME][EMAIL_ADDRESS][PERSON_NAME][DOMAIN_NAME]"
click at [431, 332] on div "Create" at bounding box center [436, 338] width 21 height 12
type textarea "x"
